Goal: Task Accomplishment & Management: Complete application form

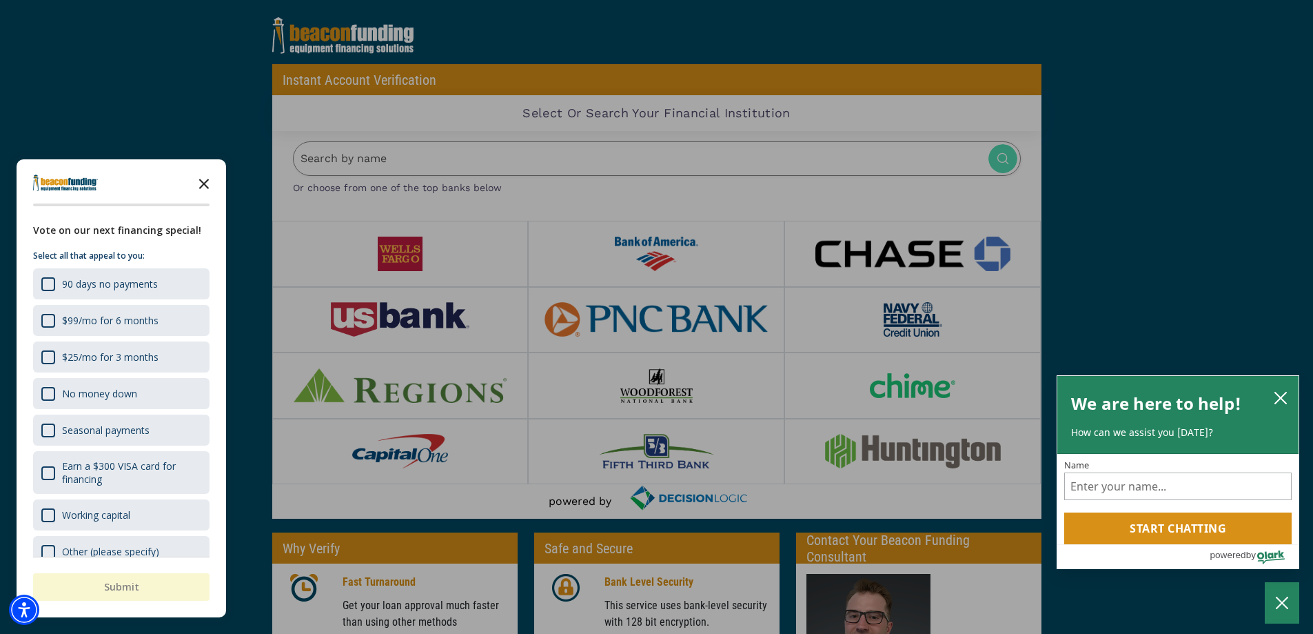
click at [202, 183] on polygon "Close the survey" at bounding box center [204, 184] width 10 height 10
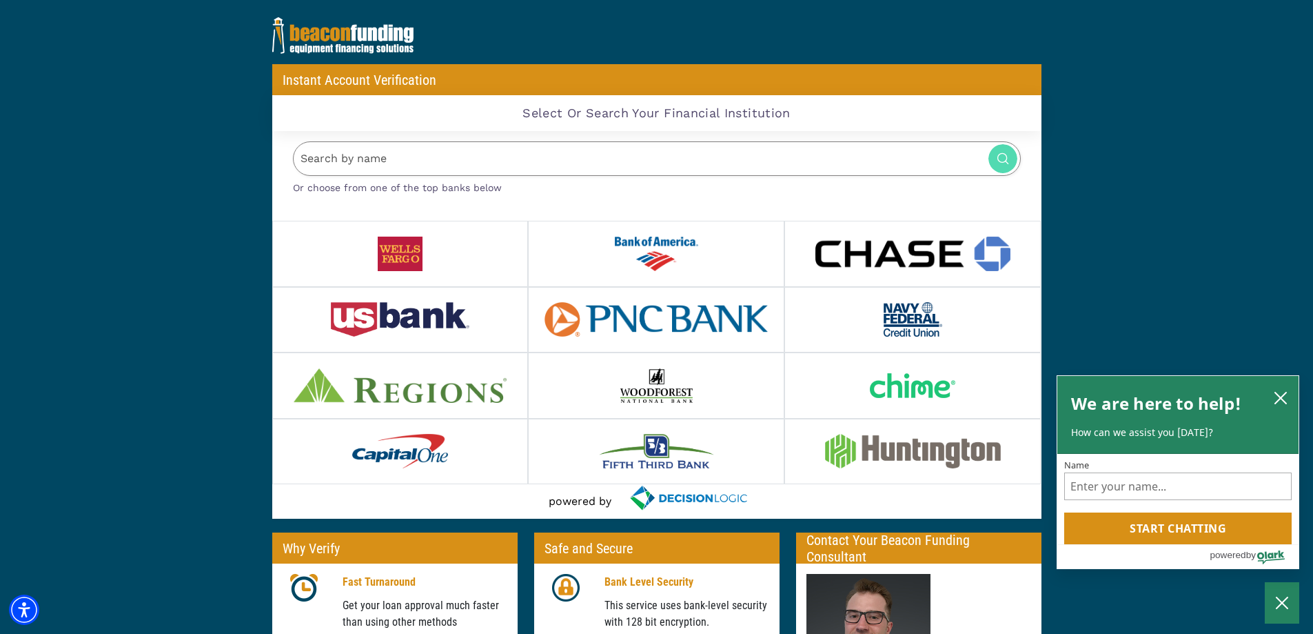
click at [427, 252] on div at bounding box center [400, 253] width 256 height 65
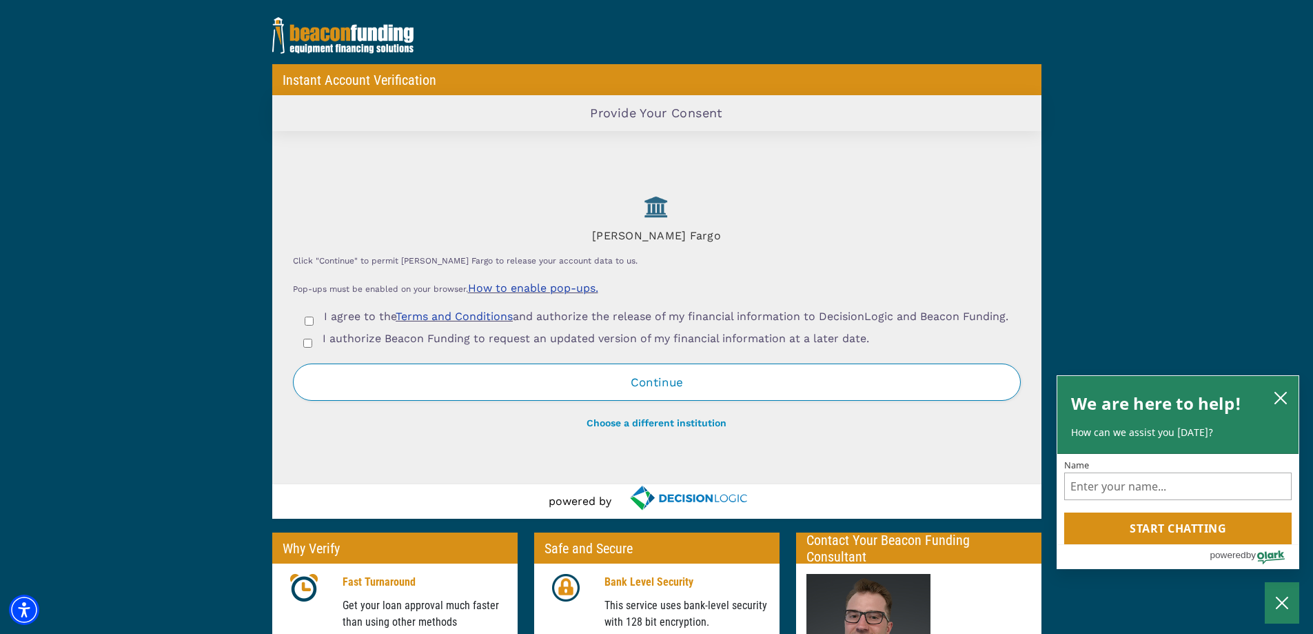
click at [673, 310] on span "I agree to the Terms and Conditions and authorize the release of my financial i…" at bounding box center [666, 316] width 685 height 13
click at [314, 316] on input "I agree to the Terms and Conditions and authorize the release of my financial i…" at bounding box center [309, 320] width 9 height 9
checkbox input "true"
click at [488, 345] on span "I authorize Beacon Funding to request an updated version of my financial inform…" at bounding box center [596, 338] width 547 height 13
click at [312, 347] on input "I authorize Beacon Funding to request an updated version of my financial inform…" at bounding box center [307, 343] width 9 height 9
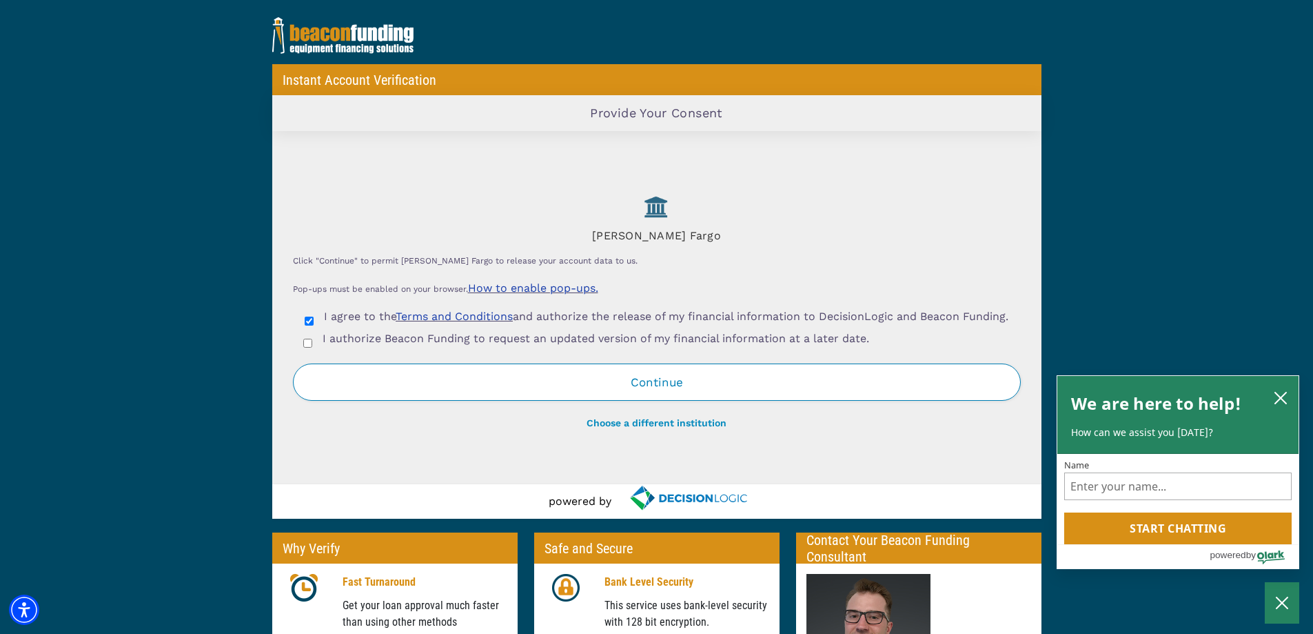
checkbox input "true"
click at [324, 311] on span "I agree to the Terms and Conditions and authorize the release of my financial i…" at bounding box center [666, 316] width 685 height 13
click at [314, 316] on input "I agree to the Terms and Conditions and authorize the release of my financial i…" at bounding box center [309, 320] width 9 height 9
checkbox input "false"
click at [330, 345] on span "I authorize Beacon Funding to request an updated version of my financial inform…" at bounding box center [596, 338] width 547 height 13
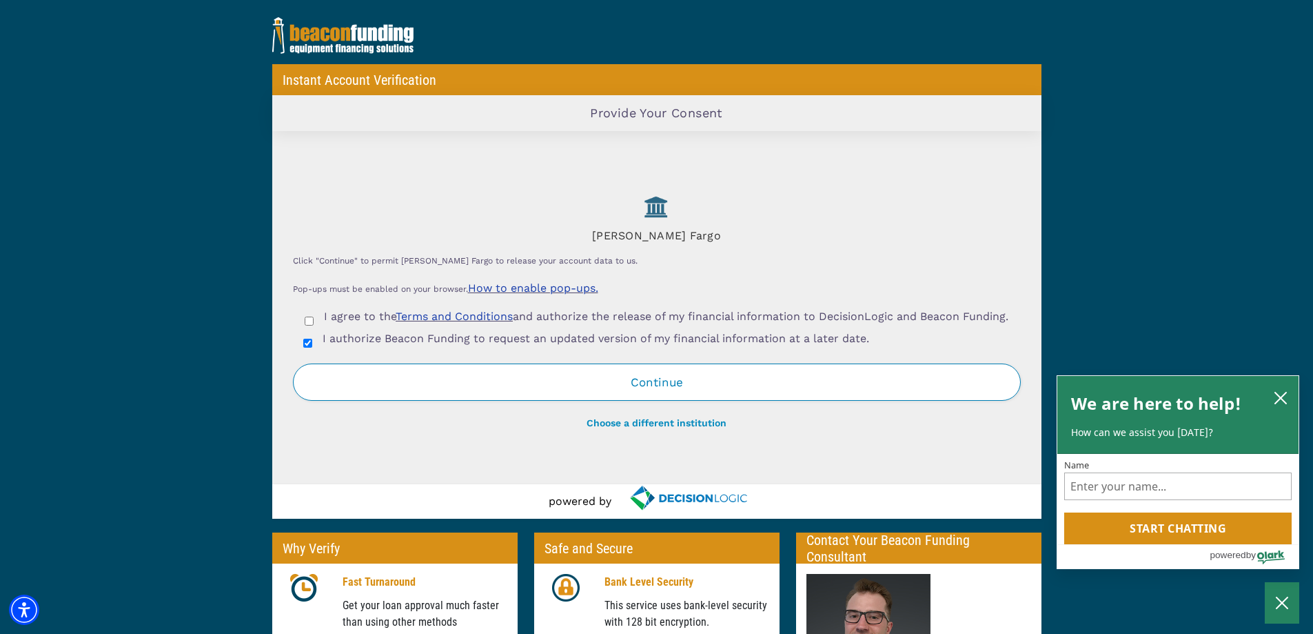
click at [312, 346] on input "I authorize Beacon Funding to request an updated version of my financial inform…" at bounding box center [307, 343] width 9 height 9
checkbox input "false"
click at [345, 321] on span "I agree to the Terms and Conditions and authorize the release of my financial i…" at bounding box center [666, 316] width 685 height 13
click at [314, 321] on input "I agree to the Terms and Conditions and authorize the release of my financial i…" at bounding box center [309, 320] width 9 height 9
checkbox input "true"
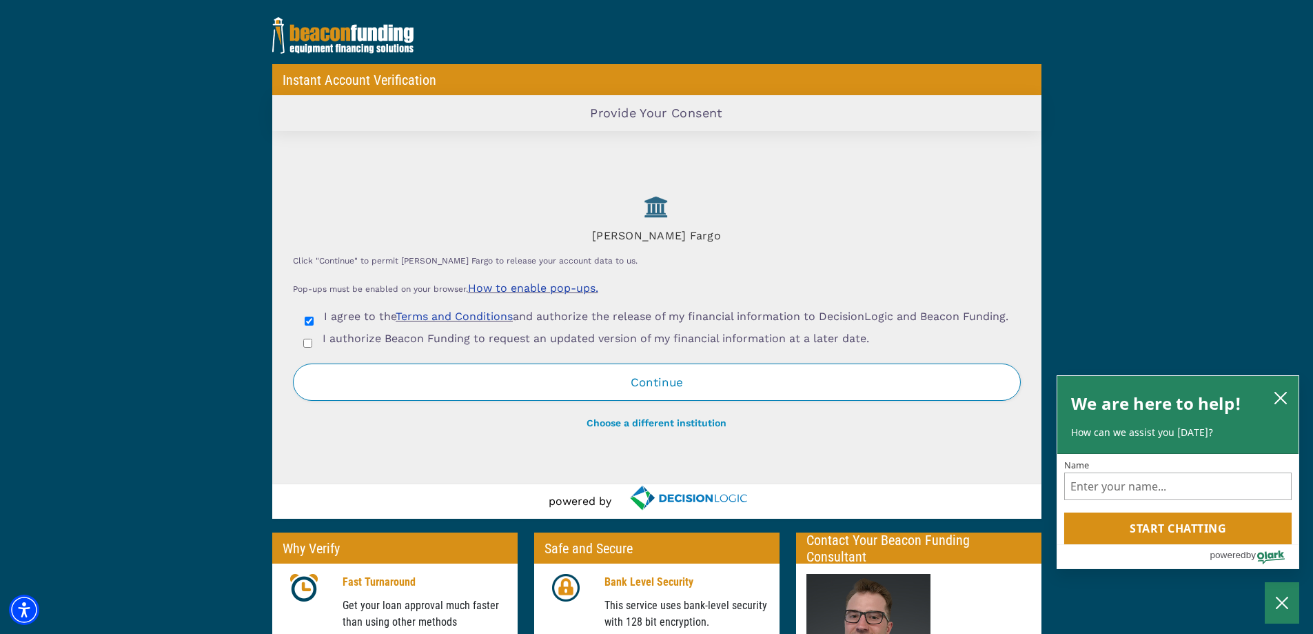
click at [343, 345] on span "I authorize Beacon Funding to request an updated version of my financial inform…" at bounding box center [596, 338] width 547 height 13
click at [312, 347] on input "I authorize Beacon Funding to request an updated version of my financial inform…" at bounding box center [307, 343] width 9 height 9
checkbox input "true"
click at [636, 413] on form "Click "Continue" to permit [PERSON_NAME] Fargo to release your account data to …" at bounding box center [657, 341] width 728 height 179
click at [644, 385] on button "Continue" at bounding box center [657, 381] width 728 height 37
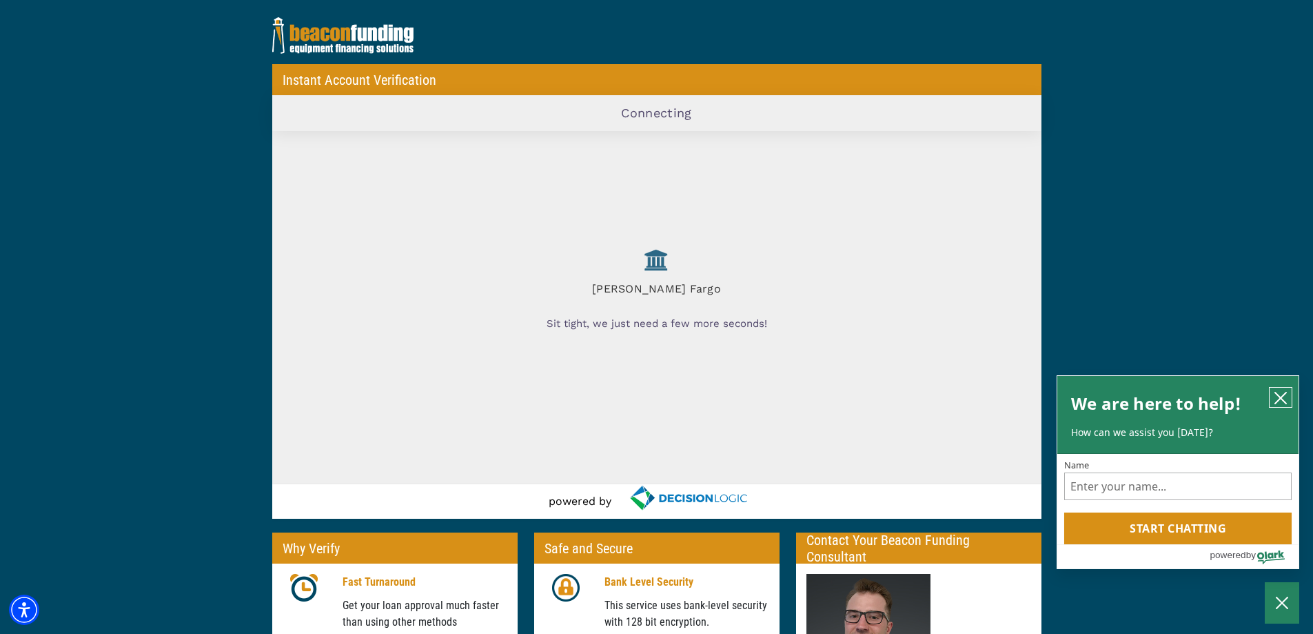
click at [1278, 398] on icon "close chatbox" at bounding box center [1281, 398] width 14 height 14
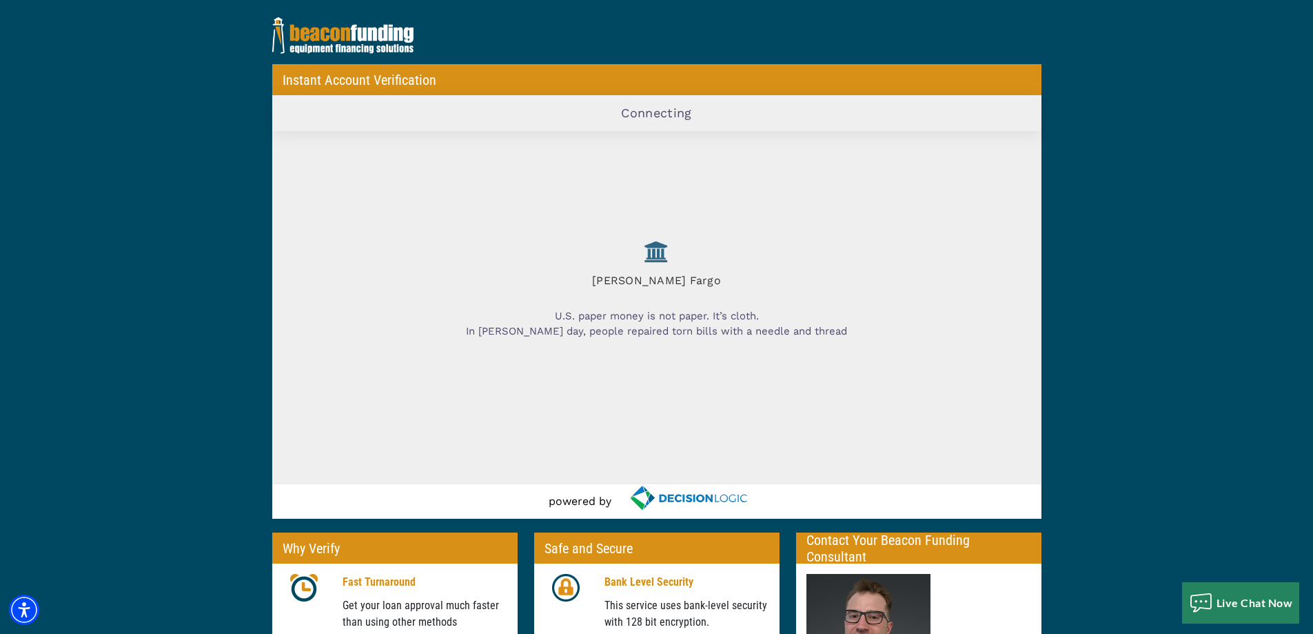
click at [650, 252] on img at bounding box center [656, 251] width 54 height 31
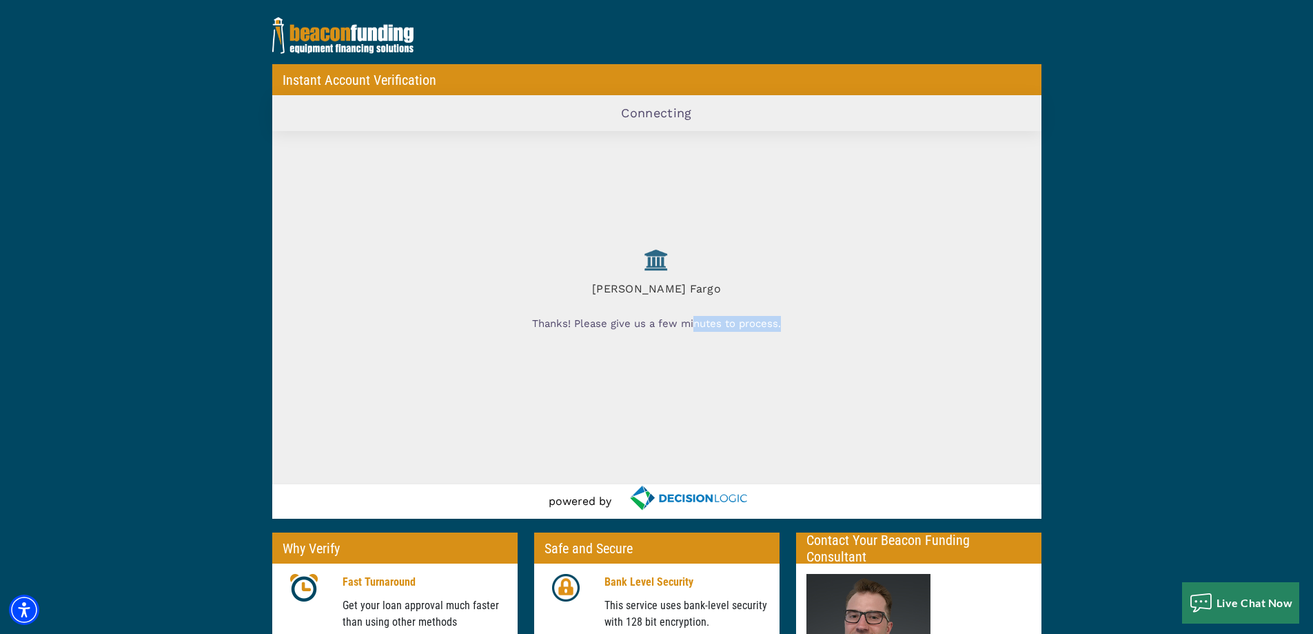
drag, startPoint x: 713, startPoint y: 330, endPoint x: 827, endPoint y: 328, distance: 114.5
click at [823, 328] on div "Thanks! Please give us a few minutes to process." at bounding box center [657, 323] width 728 height 37
drag, startPoint x: 660, startPoint y: 280, endPoint x: 758, endPoint y: 279, distance: 97.2
click at [758, 279] on h4 "[PERSON_NAME] Fargo" at bounding box center [657, 285] width 728 height 20
click at [771, 287] on h4 "[PERSON_NAME] Fargo" at bounding box center [657, 285] width 728 height 20
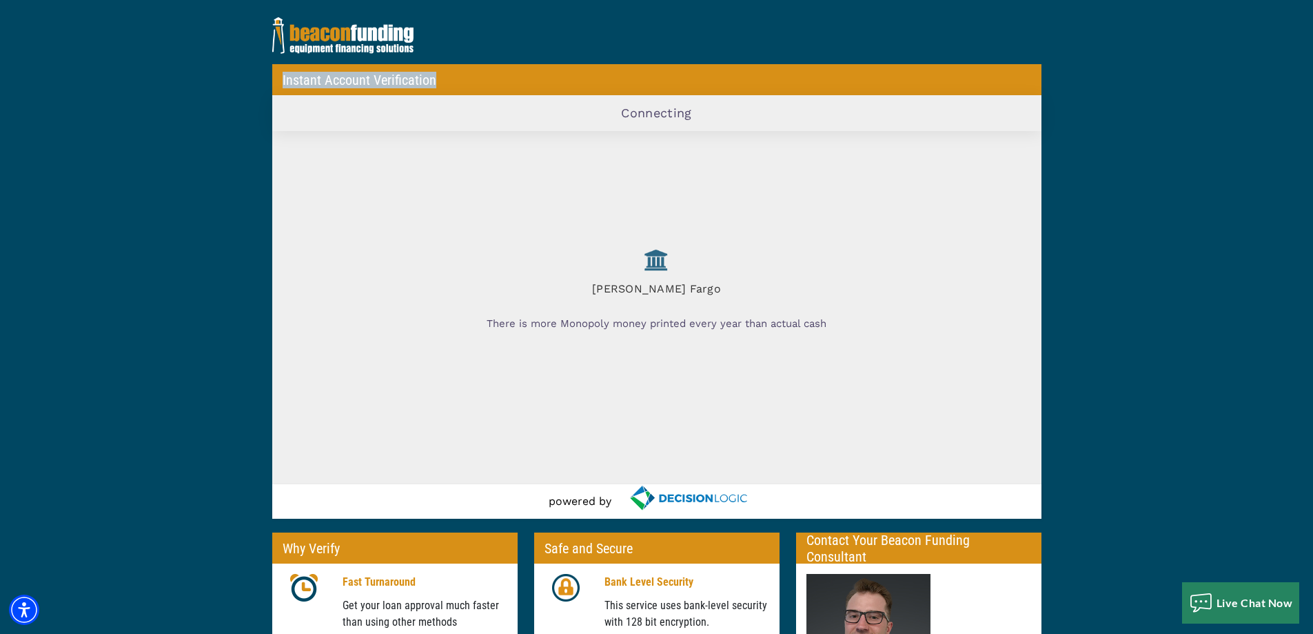
drag, startPoint x: 283, startPoint y: 78, endPoint x: 505, endPoint y: 73, distance: 221.4
click at [505, 73] on div "Instant Account Verification" at bounding box center [656, 79] width 769 height 31
click at [573, 130] on div "Connecting" at bounding box center [656, 113] width 769 height 36
click at [638, 114] on h2 "Connecting" at bounding box center [656, 112] width 71 height 15
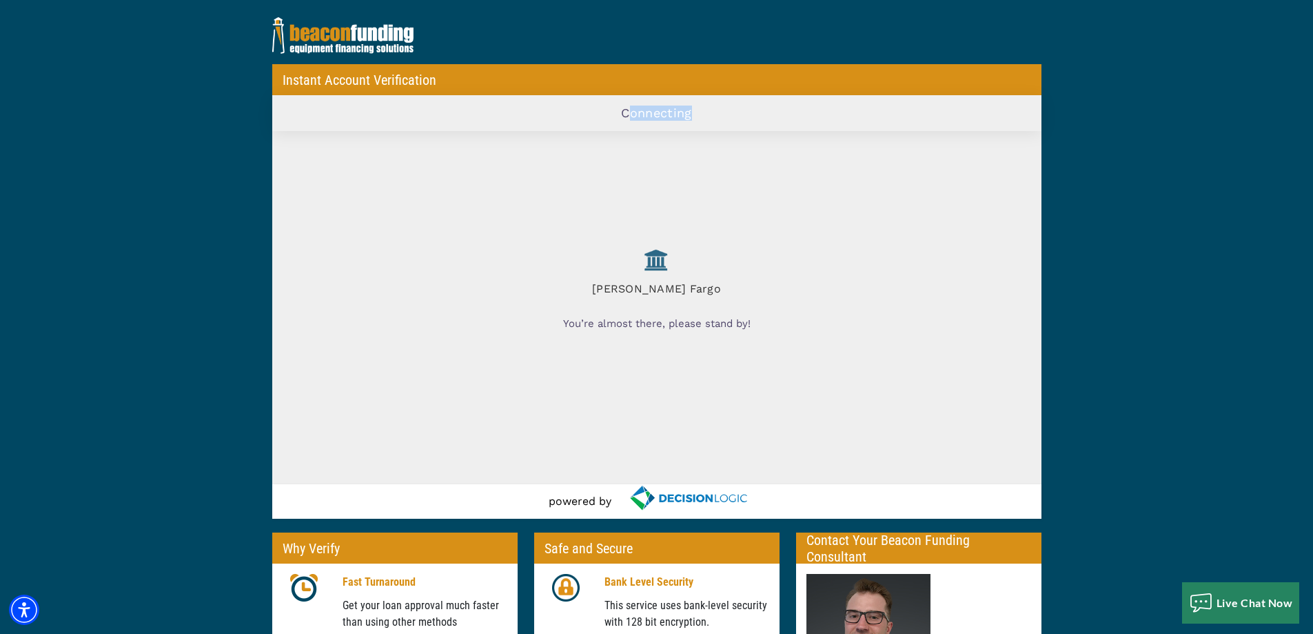
click at [638, 114] on h2 "Connecting" at bounding box center [656, 112] width 71 height 15
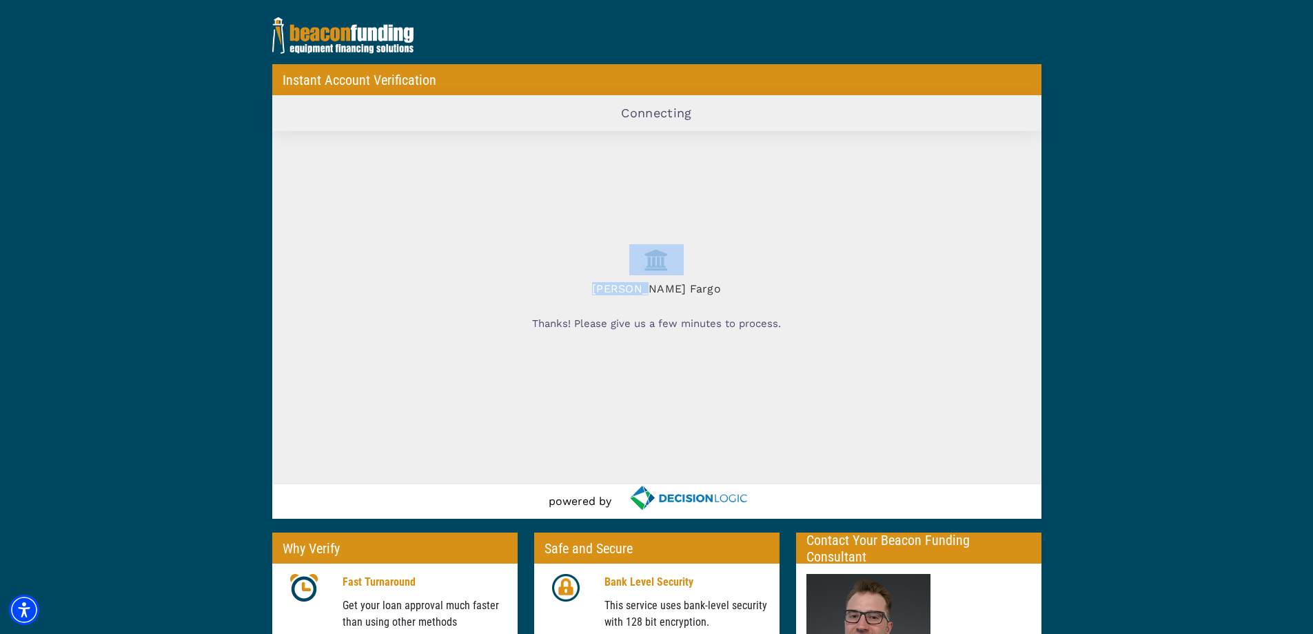
drag, startPoint x: 666, startPoint y: 294, endPoint x: 716, endPoint y: 267, distance: 56.5
click at [716, 267] on div "[PERSON_NAME] Fargo" at bounding box center [657, 271] width 728 height 68
click at [653, 288] on h4 "[PERSON_NAME] Fargo" at bounding box center [657, 285] width 728 height 20
click at [664, 285] on h4 "[PERSON_NAME] Fargo" at bounding box center [657, 285] width 728 height 20
click at [664, 283] on h4 "[PERSON_NAME] Fargo" at bounding box center [657, 285] width 728 height 20
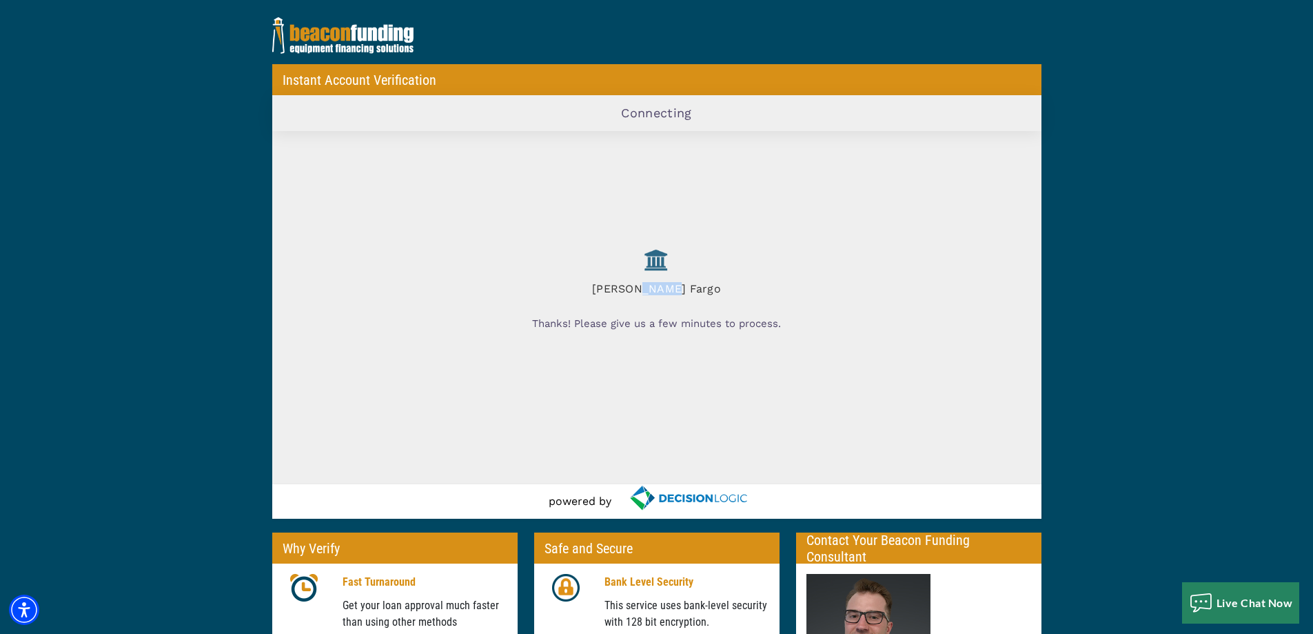
click at [664, 283] on h4 "[PERSON_NAME] Fargo" at bounding box center [657, 285] width 728 height 20
click at [659, 269] on img at bounding box center [656, 259] width 54 height 31
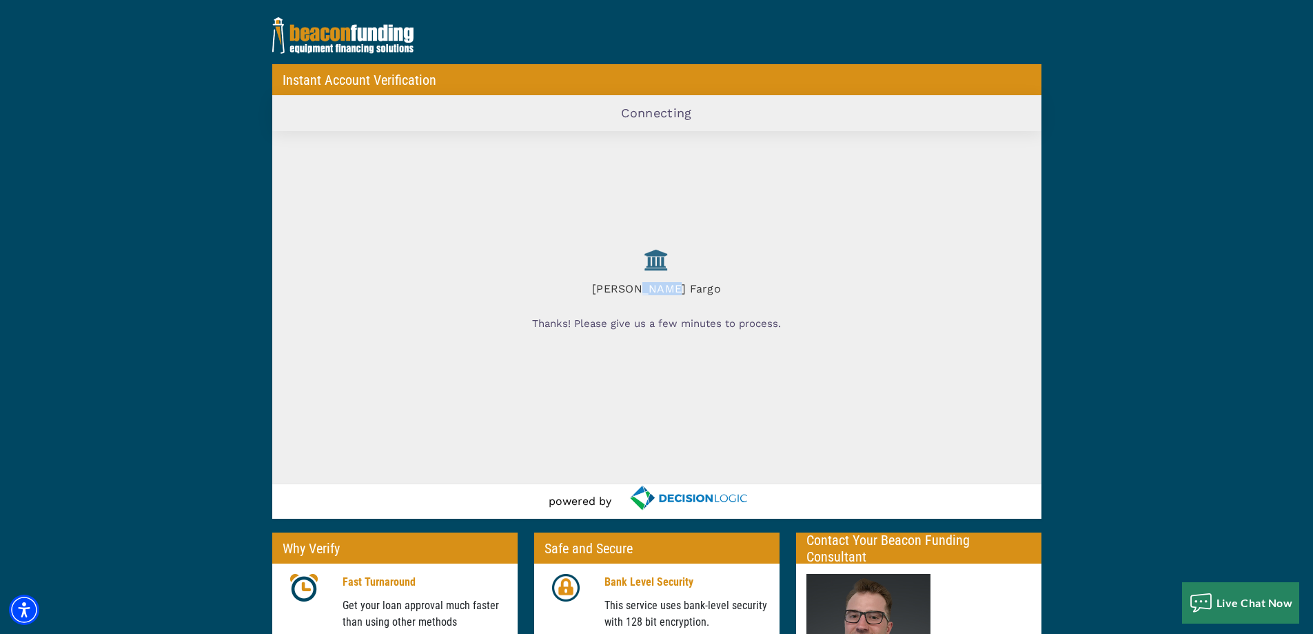
click at [659, 269] on img at bounding box center [656, 259] width 54 height 31
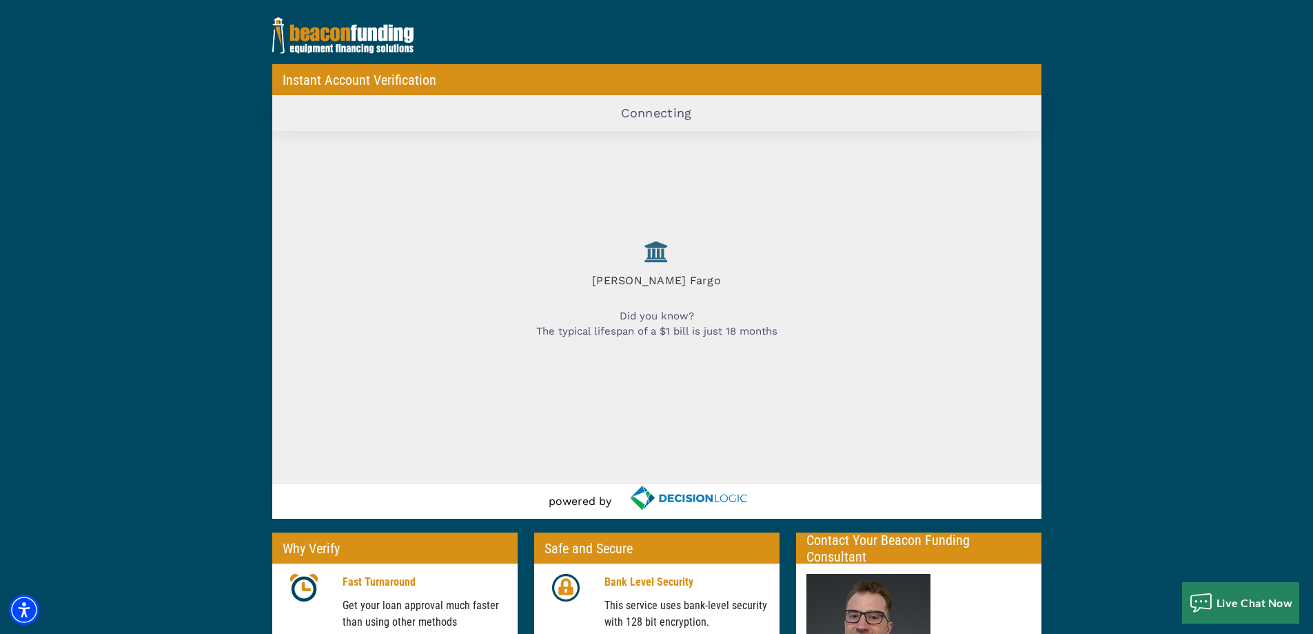
click at [648, 211] on div "Wells Fargo Did you know? The typical lifespan of a $1 bill is just 18 months" at bounding box center [656, 307] width 769 height 353
click at [655, 256] on img at bounding box center [656, 259] width 54 height 31
drag, startPoint x: 655, startPoint y: 256, endPoint x: 704, endPoint y: -83, distance: 343.4
click at [704, 0] on html "Skip to main content Enable accessibility for low vision Open the accessibility…" at bounding box center [656, 317] width 1313 height 634
drag, startPoint x: 636, startPoint y: 111, endPoint x: 725, endPoint y: 106, distance: 89.1
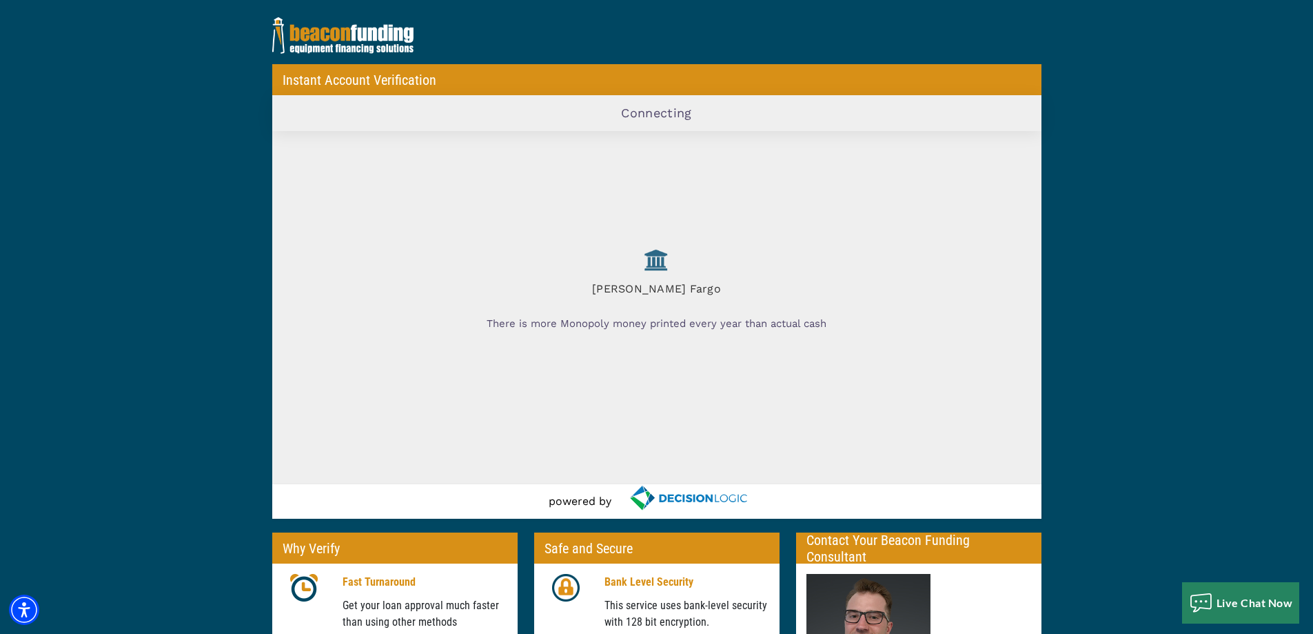
click at [725, 107] on div "Connecting" at bounding box center [656, 113] width 769 height 36
click at [721, 123] on div "Connecting" at bounding box center [656, 113] width 769 height 36
